Goal: Navigation & Orientation: Find specific page/section

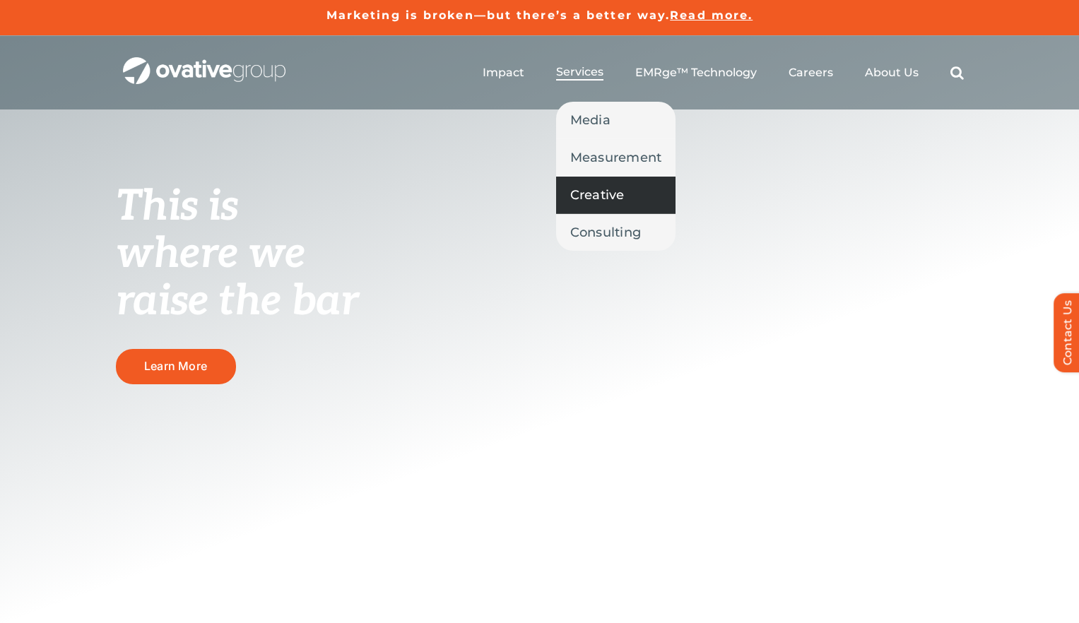
click at [603, 196] on span "Creative" at bounding box center [597, 195] width 54 height 20
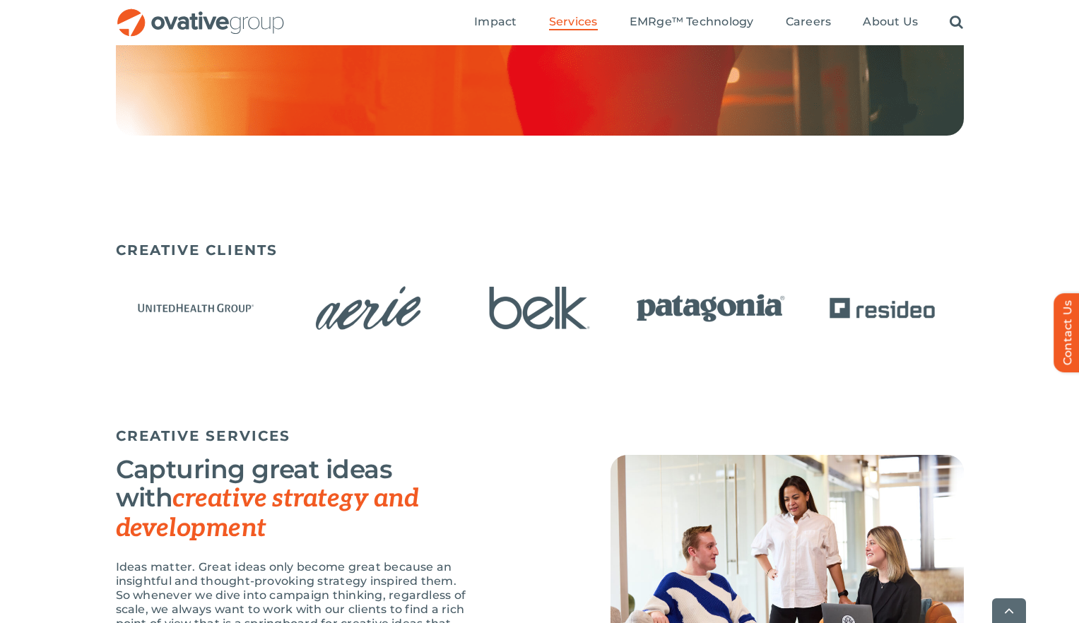
scroll to position [796, 0]
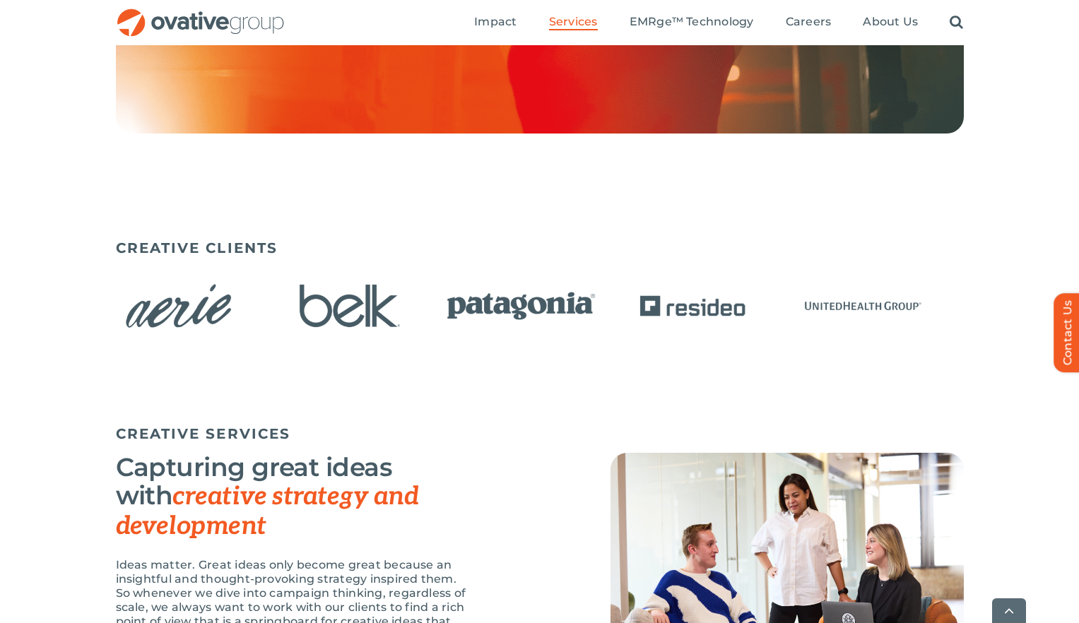
click at [182, 322] on img "2 / 15" at bounding box center [179, 306] width 163 height 66
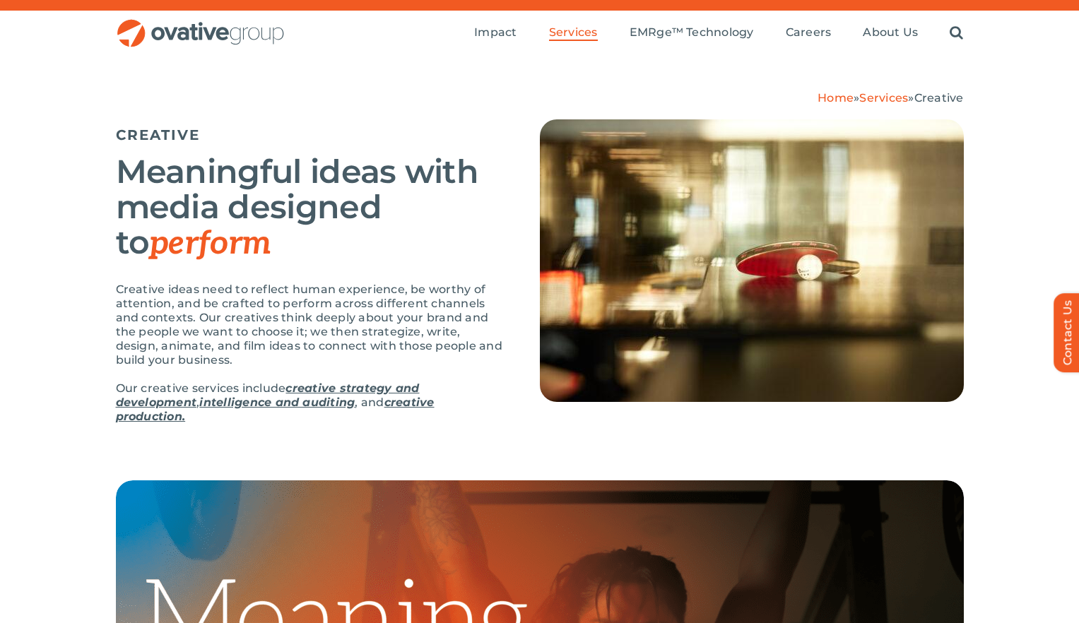
scroll to position [0, 0]
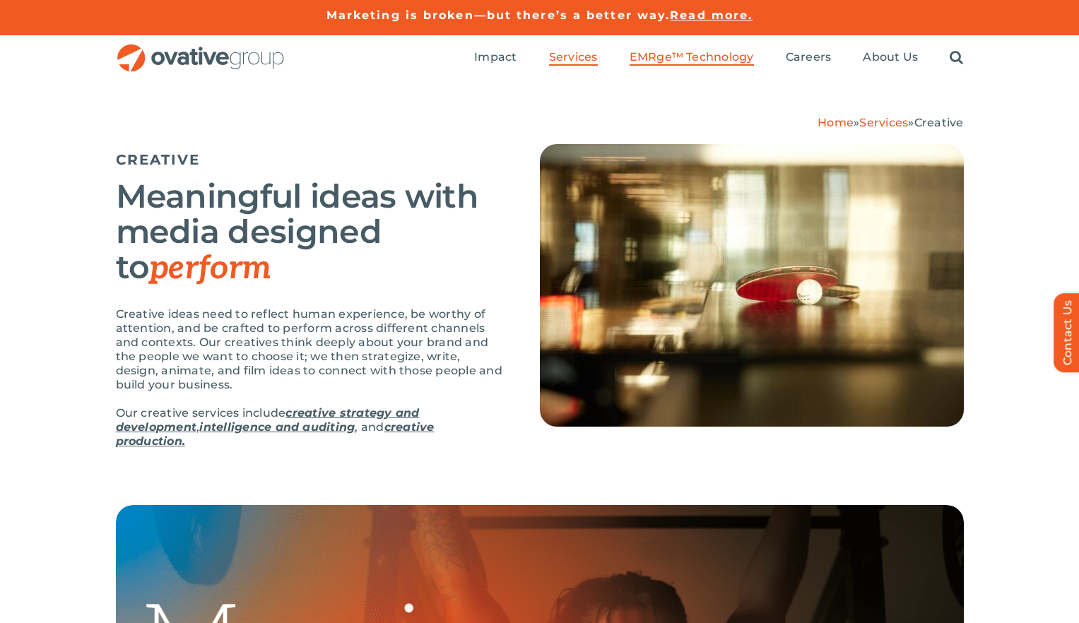
click at [695, 50] on span "EMRge™ Technology" at bounding box center [692, 57] width 124 height 14
